Goal: Information Seeking & Learning: Learn about a topic

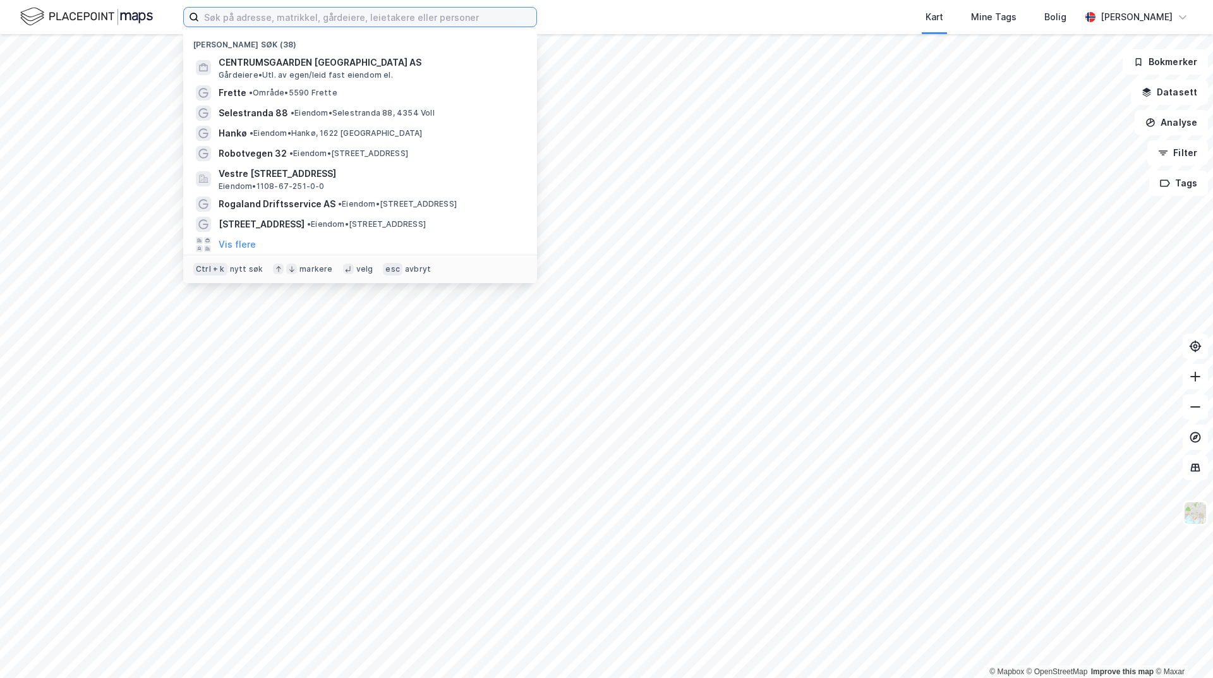
click at [298, 21] on input at bounding box center [367, 17] width 337 height 19
click at [244, 20] on input at bounding box center [367, 17] width 337 height 19
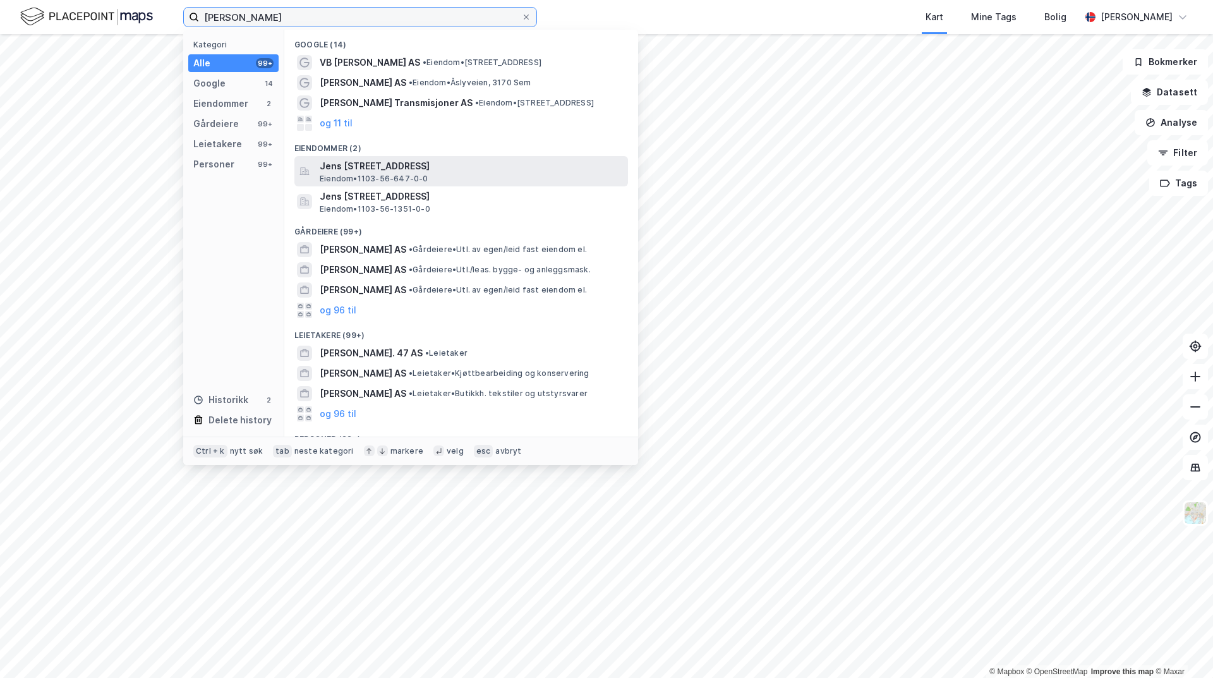
type input "[PERSON_NAME]"
click at [431, 172] on span "Jens [STREET_ADDRESS]" at bounding box center [471, 166] width 303 height 15
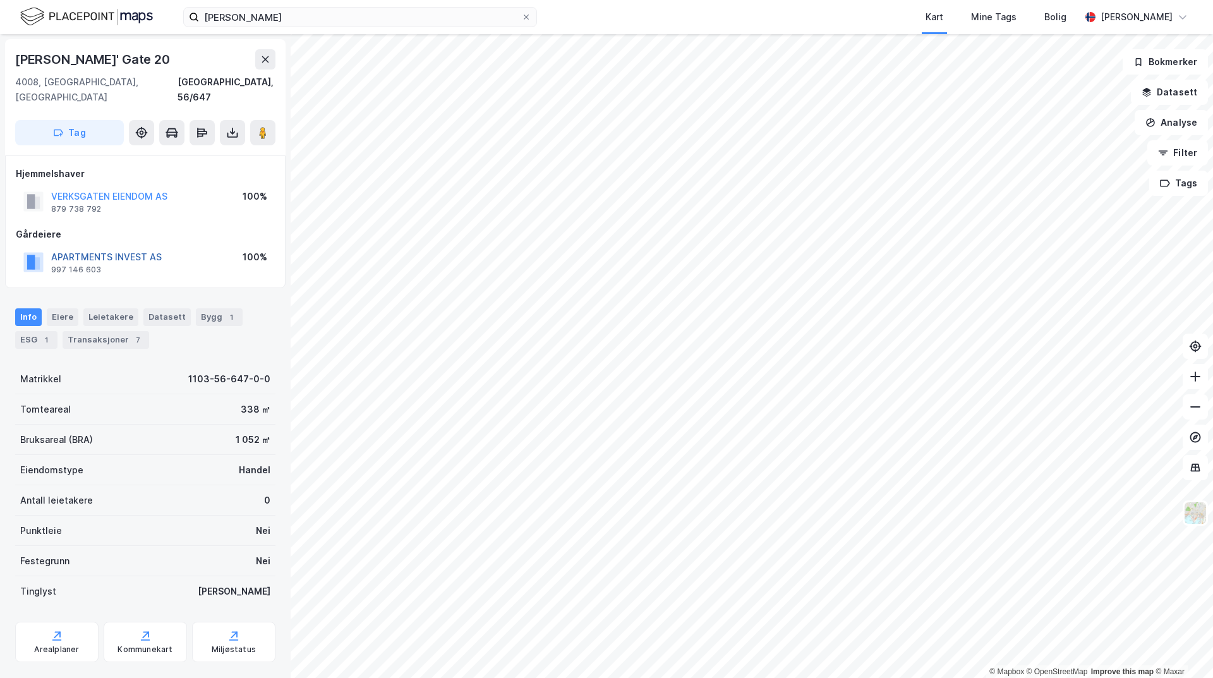
click at [0, 0] on button "APARTMENTS INVEST AS" at bounding box center [0, 0] width 0 height 0
drag, startPoint x: 176, startPoint y: 240, endPoint x: 53, endPoint y: 246, distance: 122.7
click at [53, 247] on div "APARTMENTS INVEST AS 997 146 603 100%" at bounding box center [145, 262] width 259 height 30
copy button "APARTMENTS INVEST AS"
